Goal: Task Accomplishment & Management: Manage account settings

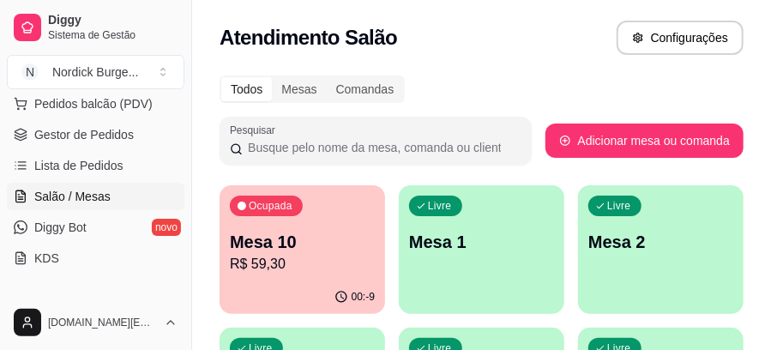
click at [336, 215] on div "Ocupada Mesa 10 R$ 59,30" at bounding box center [303, 232] width 166 height 95
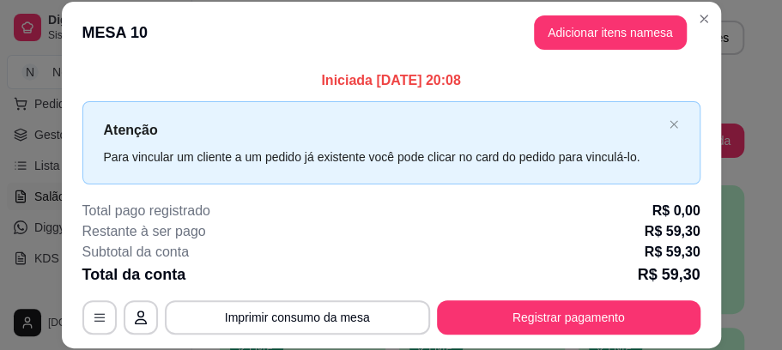
scroll to position [53, 0]
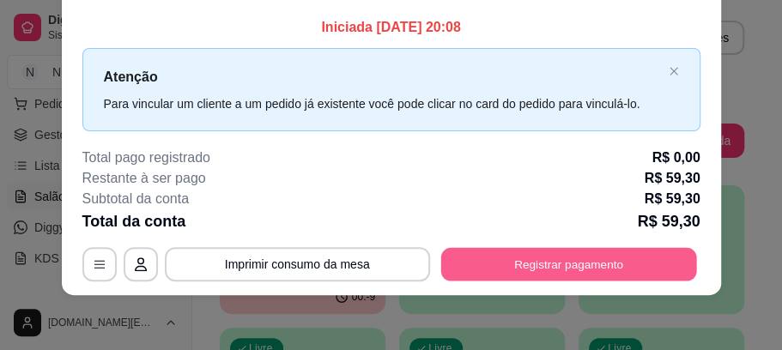
click at [568, 264] on button "Registrar pagamento" at bounding box center [568, 264] width 256 height 33
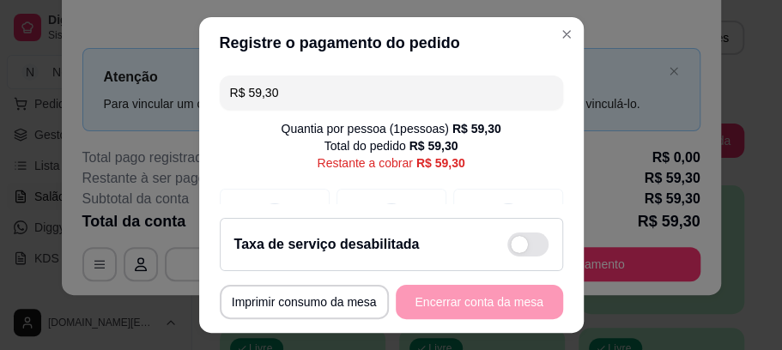
click at [507, 256] on label at bounding box center [527, 245] width 41 height 24
click at [506, 256] on input "checkbox" at bounding box center [511, 252] width 11 height 11
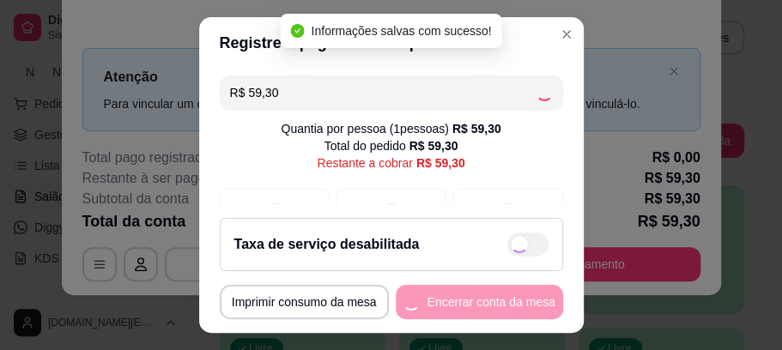
checkbox input "true"
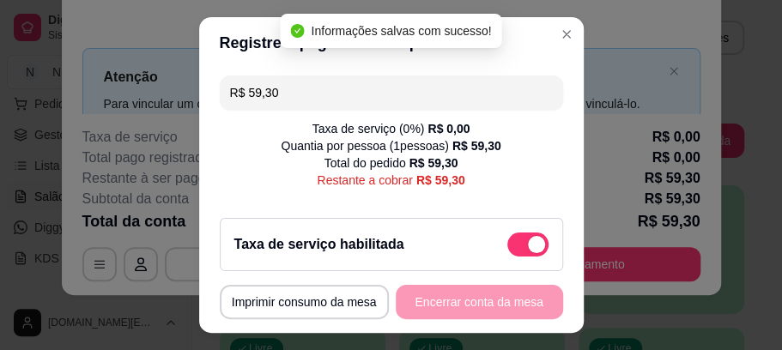
scroll to position [114, 0]
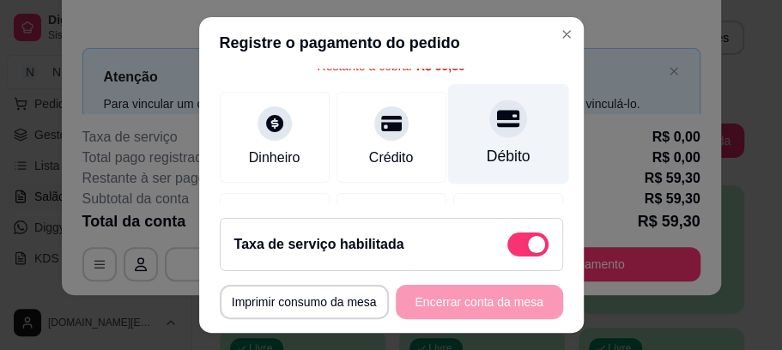
click at [496, 129] on icon at bounding box center [507, 119] width 22 height 22
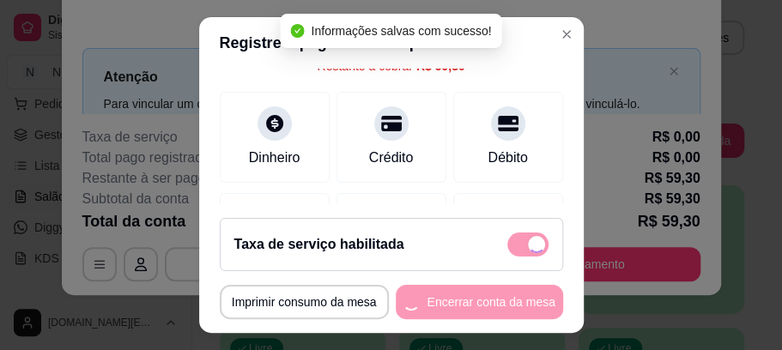
type input "R$ 0,00"
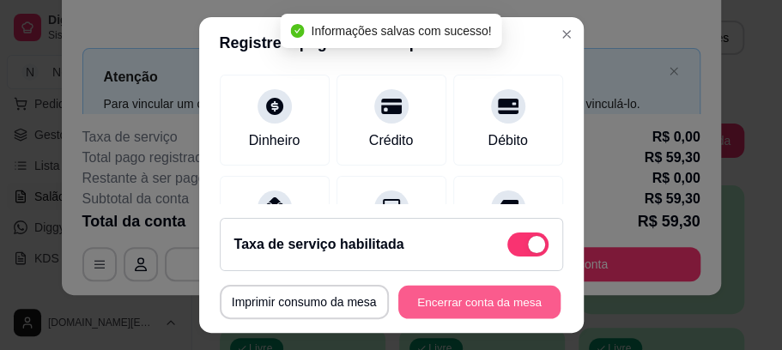
click at [501, 298] on button "Encerrar conta da mesa" at bounding box center [479, 301] width 162 height 33
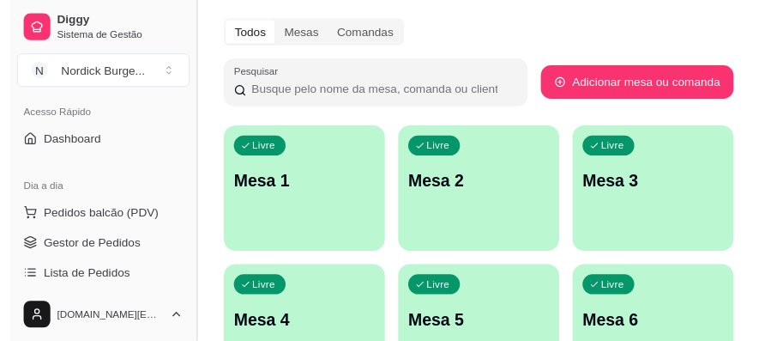
scroll to position [0, 0]
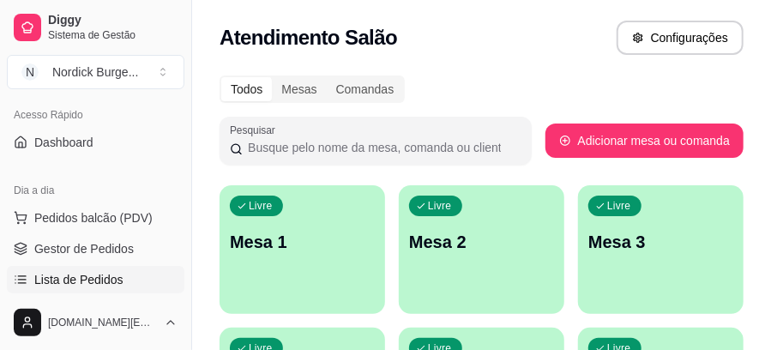
click at [72, 279] on span "Lista de Pedidos" at bounding box center [78, 279] width 89 height 17
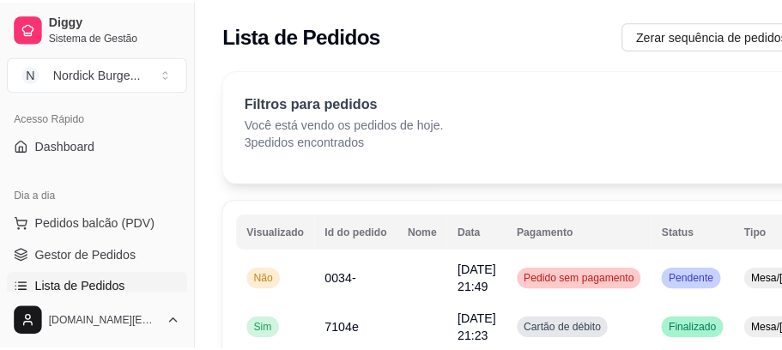
scroll to position [57, 0]
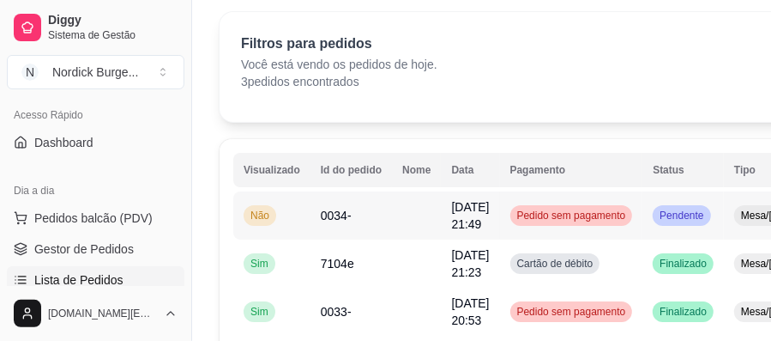
click at [297, 210] on td "Não" at bounding box center [271, 215] width 77 height 48
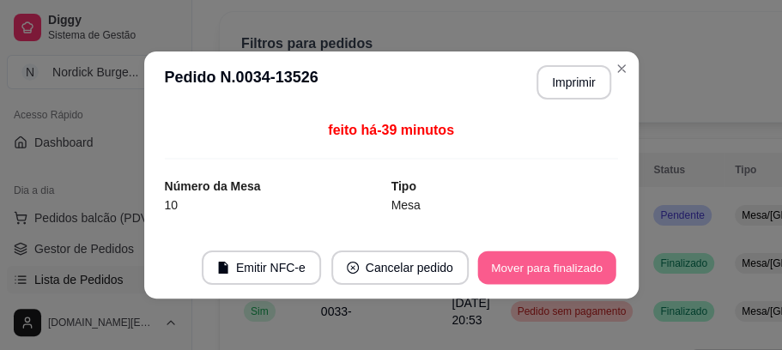
click at [539, 257] on button "Mover para finalizado" at bounding box center [546, 267] width 138 height 33
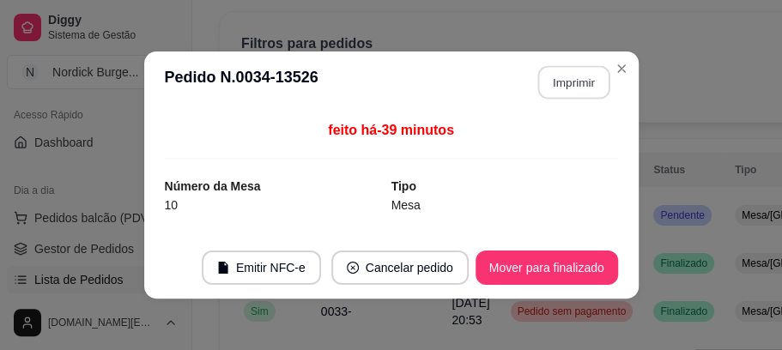
click at [557, 82] on button "Imprimir" at bounding box center [573, 82] width 72 height 33
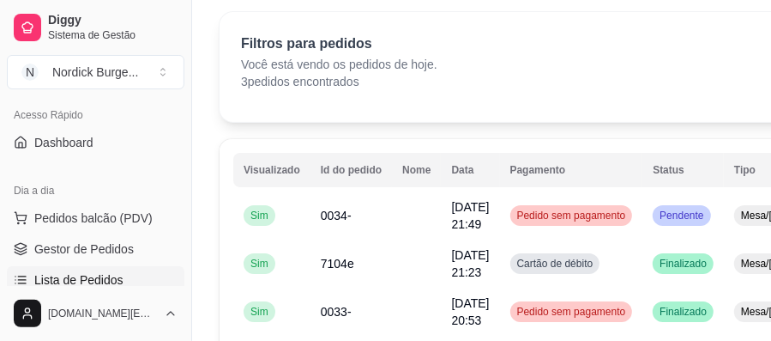
scroll to position [228, 0]
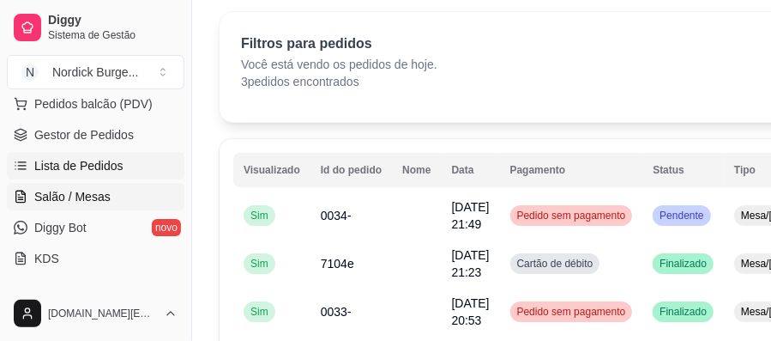
click at [51, 190] on span "Salão / Mesas" at bounding box center [72, 196] width 76 height 17
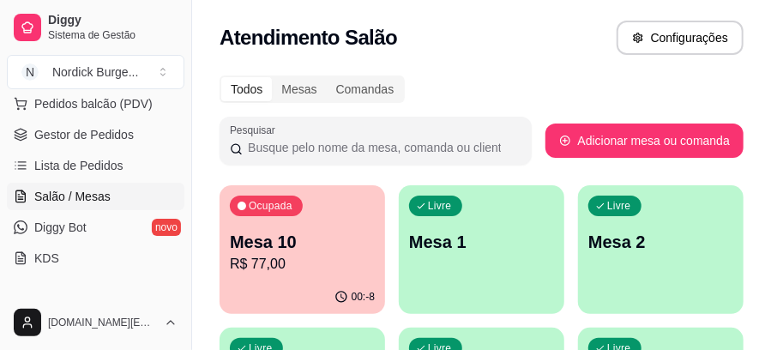
click at [325, 210] on div "Ocupada Mesa 10 R$ 77,00" at bounding box center [303, 232] width 166 height 95
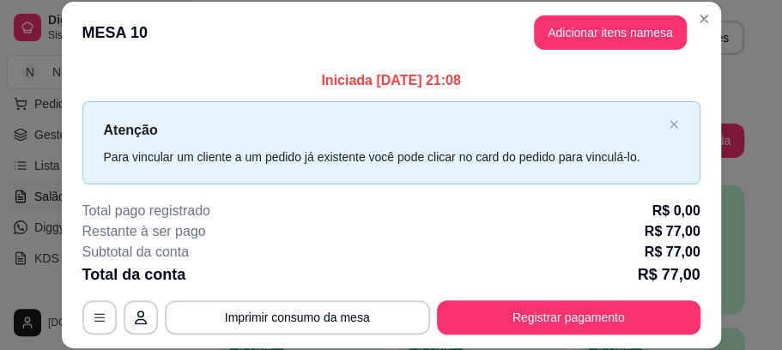
click at [505, 338] on footer "**********" at bounding box center [391, 267] width 659 height 161
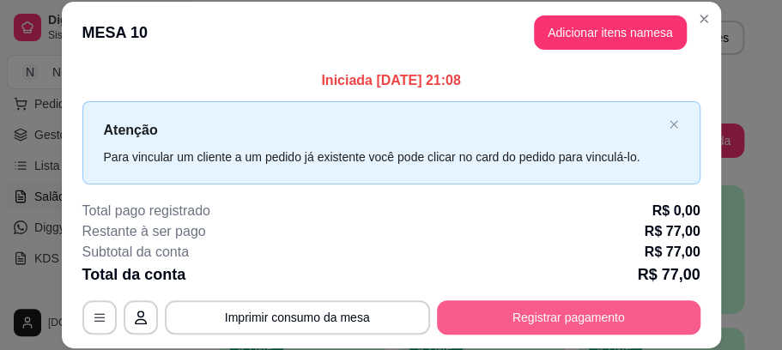
click at [499, 321] on button "Registrar pagamento" at bounding box center [568, 317] width 263 height 34
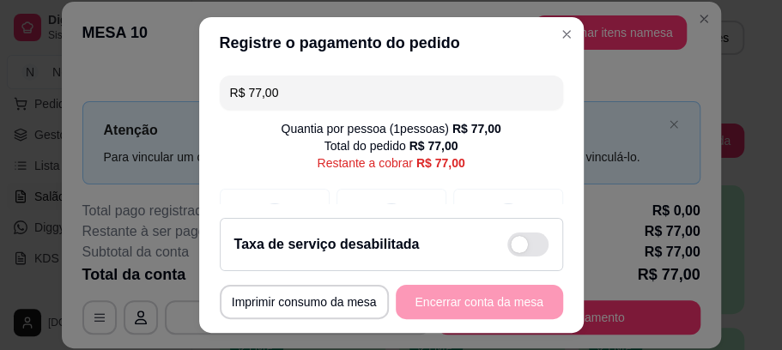
click at [511, 243] on span at bounding box center [519, 244] width 17 height 17
click at [506, 247] on input "checkbox" at bounding box center [511, 252] width 11 height 11
checkbox input "true"
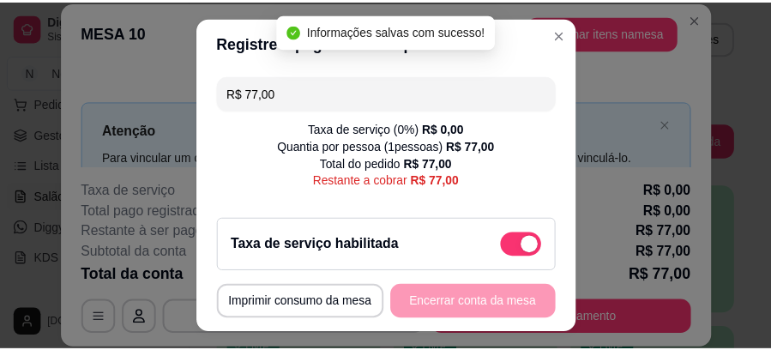
scroll to position [114, 0]
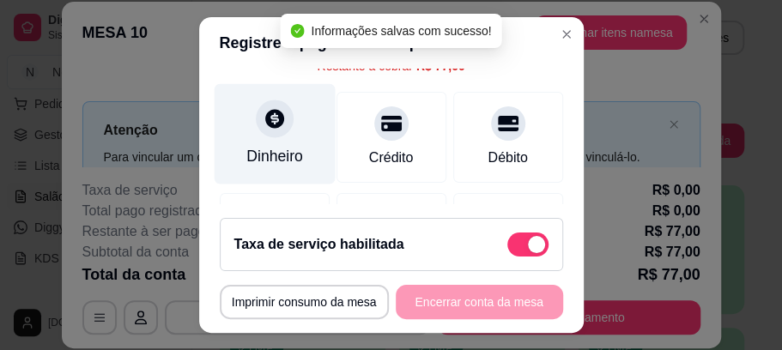
click at [269, 122] on icon at bounding box center [274, 119] width 19 height 19
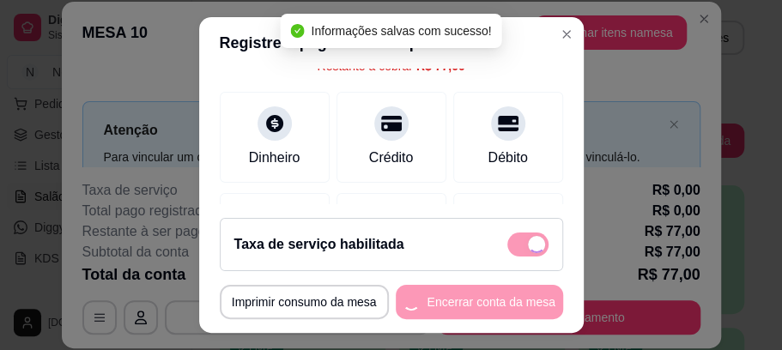
type input "R$ 0,00"
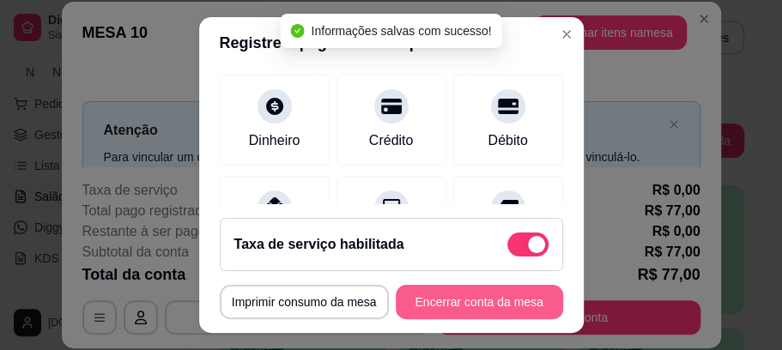
click at [514, 299] on button "Encerrar conta da mesa" at bounding box center [479, 302] width 167 height 34
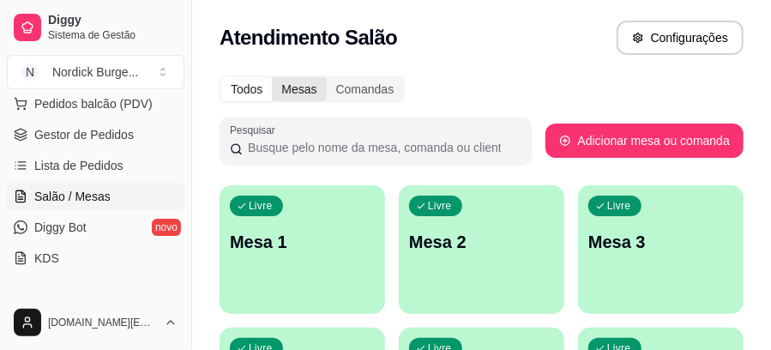
scroll to position [172, 0]
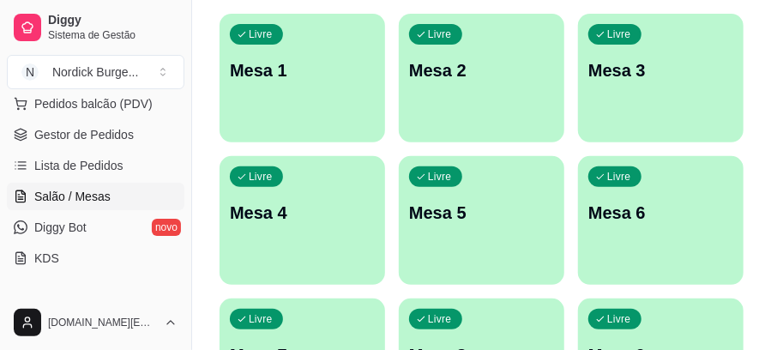
click at [39, 148] on ul "Pedidos balcão (PDV) Gestor de Pedidos Lista de Pedidos Salão / Mesas Diggy Bot…" at bounding box center [96, 181] width 178 height 182
click at [43, 160] on span "Lista de Pedidos" at bounding box center [78, 165] width 89 height 17
